Goal: Task Accomplishment & Management: Manage account settings

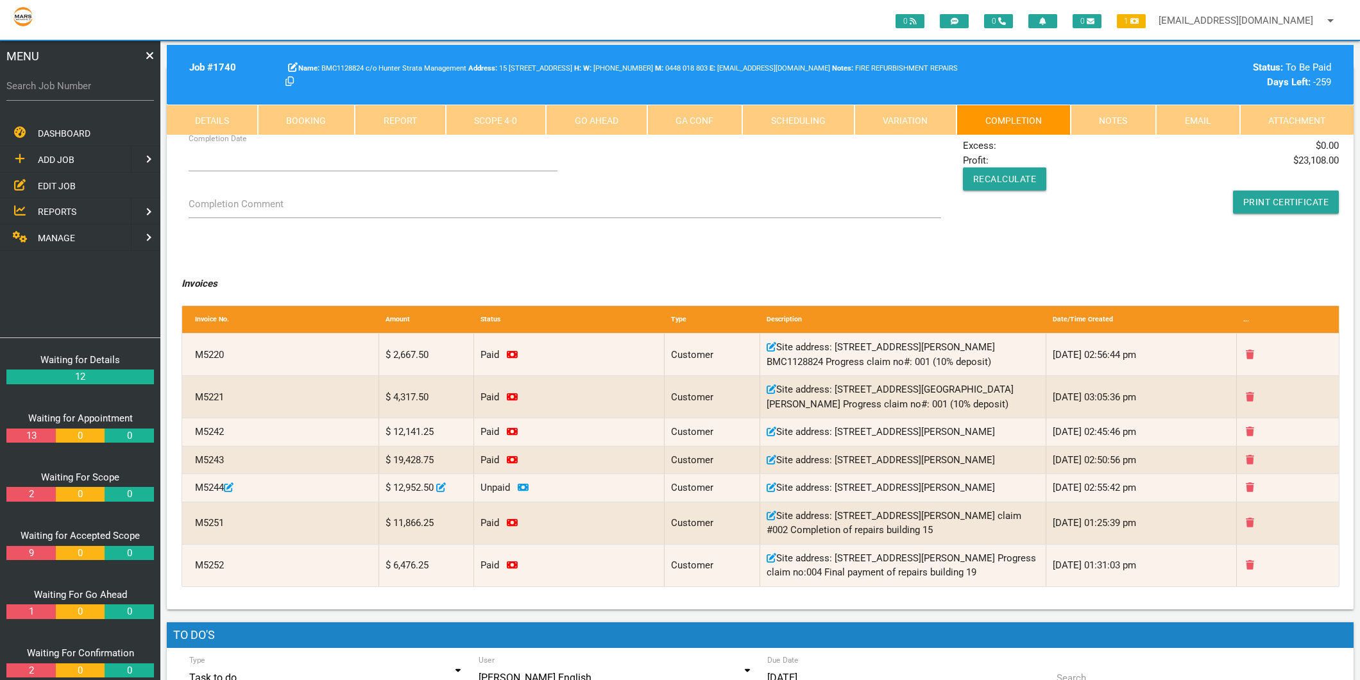
click at [56, 234] on span "MANAGE" at bounding box center [56, 238] width 37 height 10
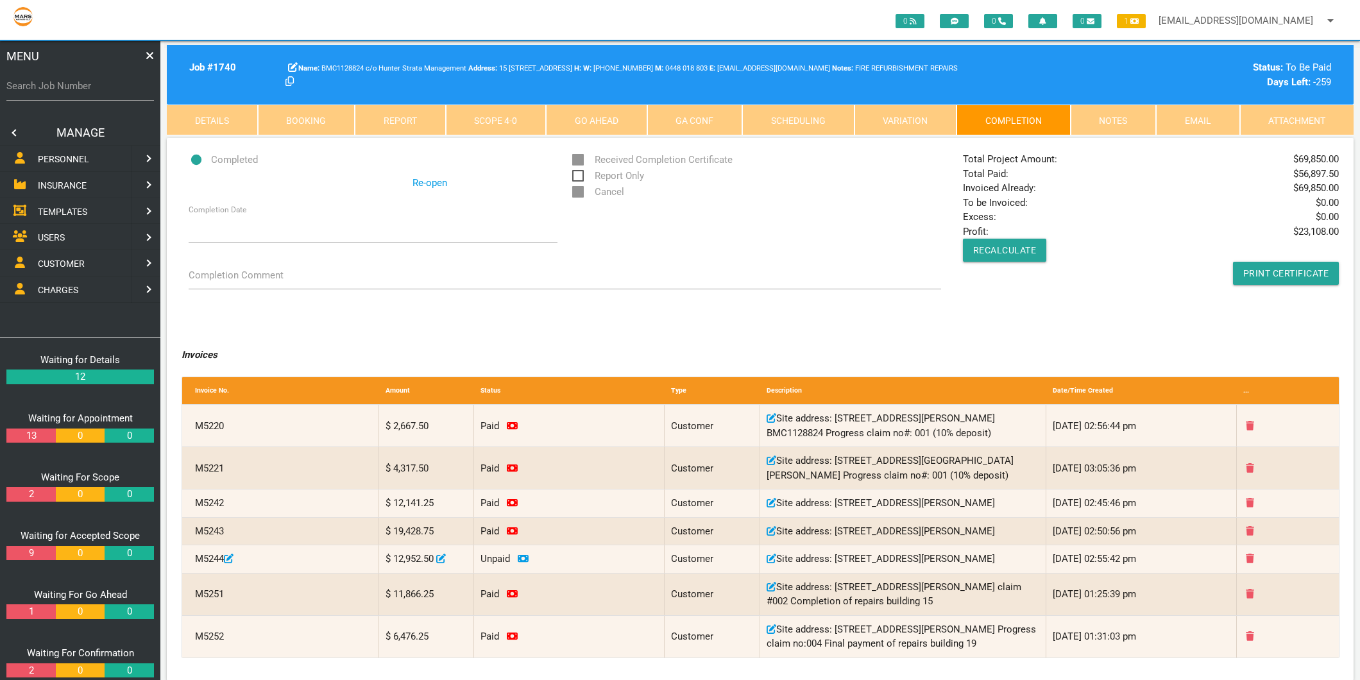
click at [85, 160] on span "PERSONNEL" at bounding box center [63, 159] width 51 height 10
click at [81, 182] on span "EDIT PERSONNEL" at bounding box center [74, 185] width 72 height 10
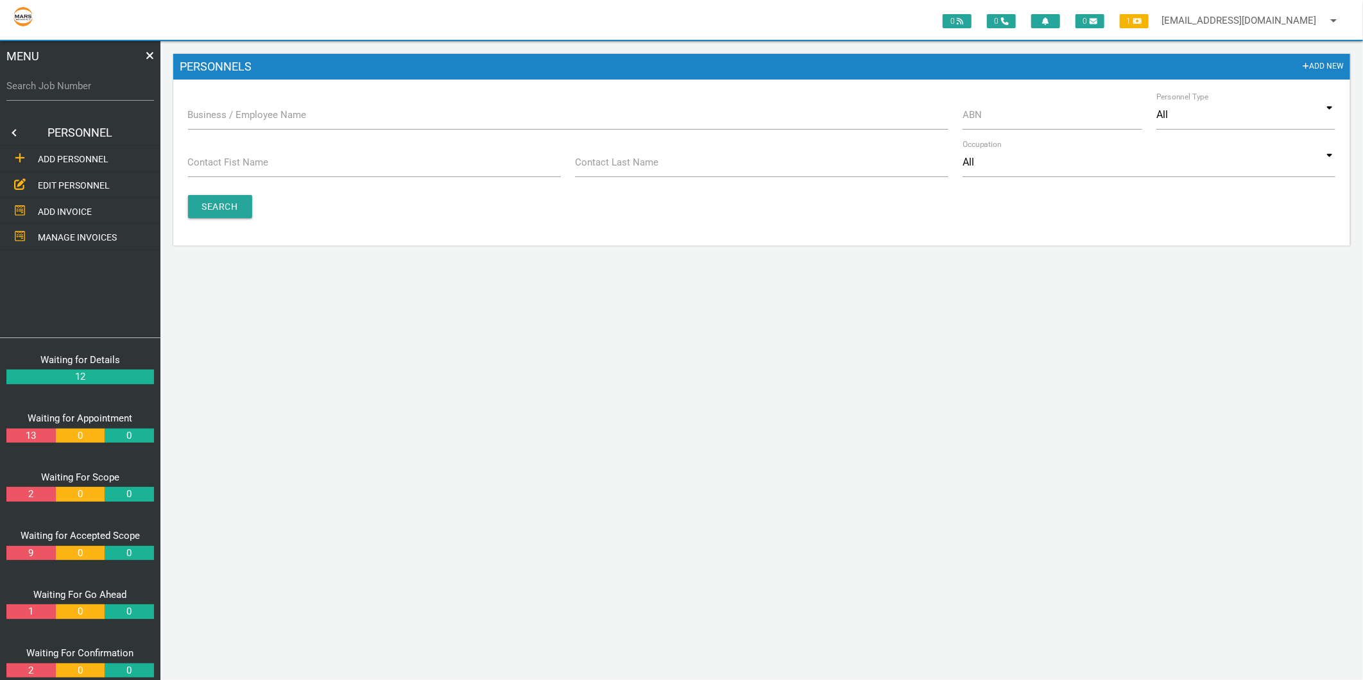
click at [234, 109] on label "Business / Employee Name" at bounding box center [247, 115] width 119 height 15
click at [234, 109] on input "Business / Employee Name" at bounding box center [568, 115] width 760 height 30
type input "alspec"
click at [236, 209] on input "Search" at bounding box center [220, 206] width 64 height 23
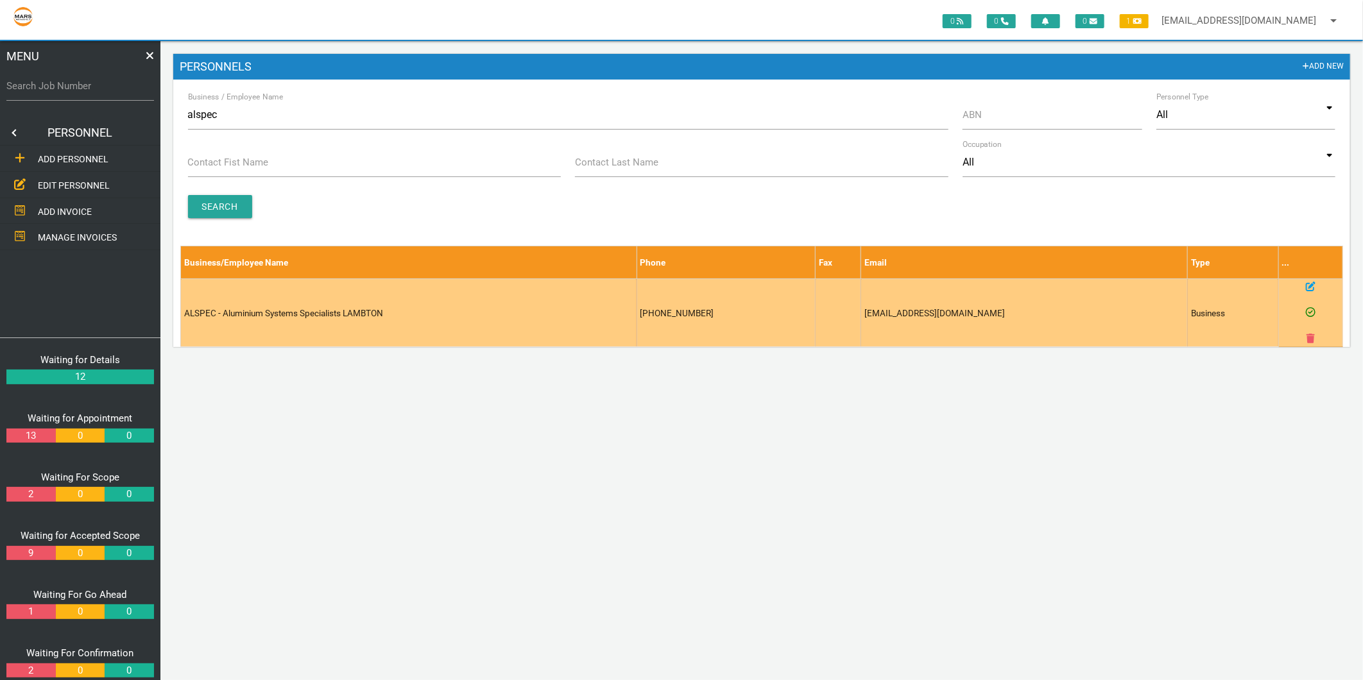
click at [1319, 284] on td at bounding box center [1311, 312] width 64 height 67
click at [1311, 284] on icon at bounding box center [1311, 287] width 10 height 10
